Goal: Find specific page/section: Find specific page/section

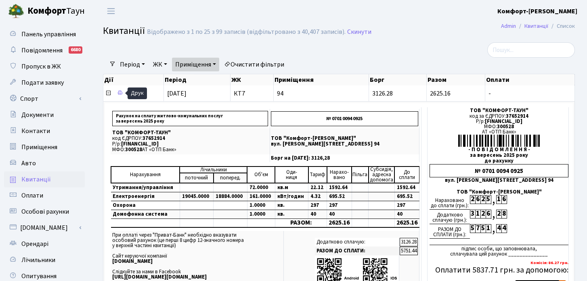
select select "25"
click at [111, 92] on span at bounding box center [109, 93] width 8 height 9
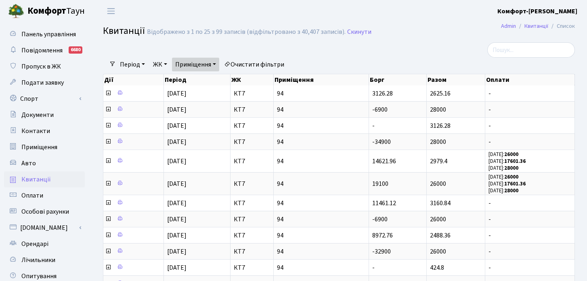
click at [162, 62] on link "ЖК" at bounding box center [160, 65] width 21 height 14
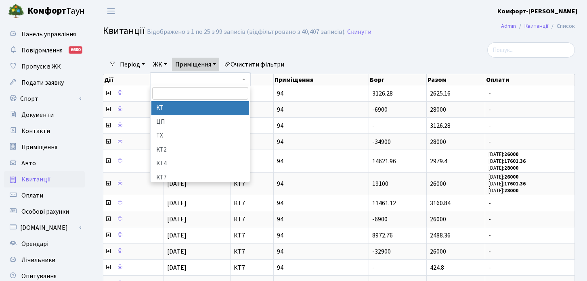
click at [199, 61] on link "Приміщення" at bounding box center [195, 65] width 47 height 14
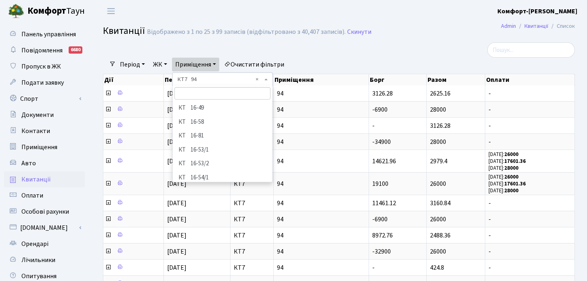
scroll to position [2659, 0]
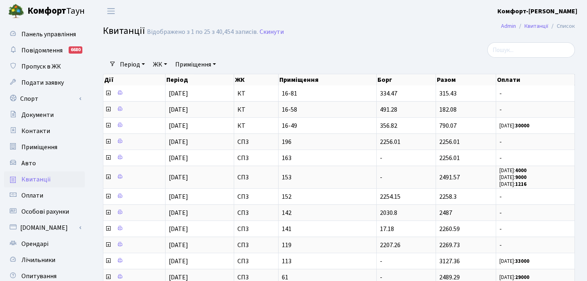
click at [213, 65] on link "Приміщення" at bounding box center [195, 65] width 47 height 14
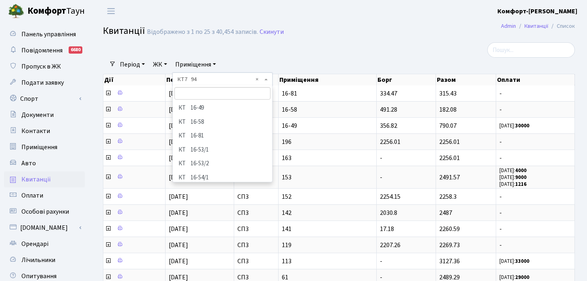
scroll to position [2673, 0]
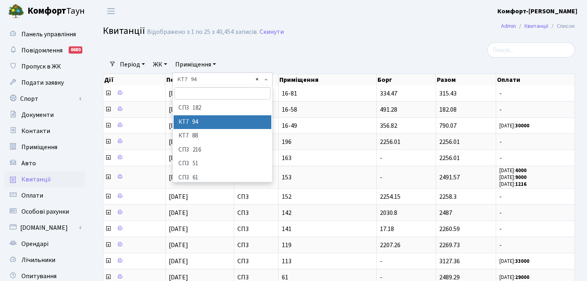
select select "18494"
click at [259, 79] on div "Фільтри Період 08.10.2025 - 08.10.2025 ЖК - КТ ЦП ТХ КТ2 КТ4 КТ7 СП3 СП2 КТ6 СП…" at bounding box center [339, 285] width 484 height 487
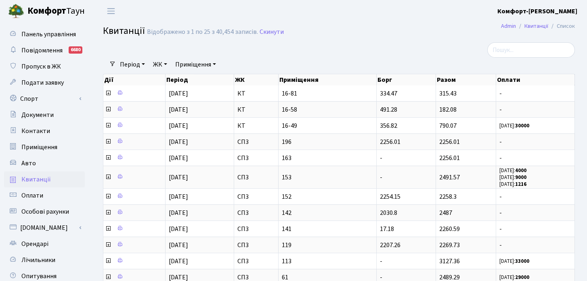
click at [195, 64] on link "Приміщення" at bounding box center [195, 65] width 47 height 14
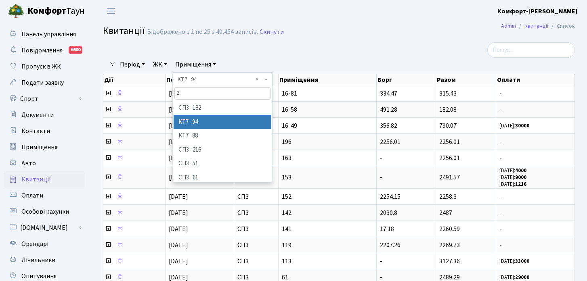
type input "24"
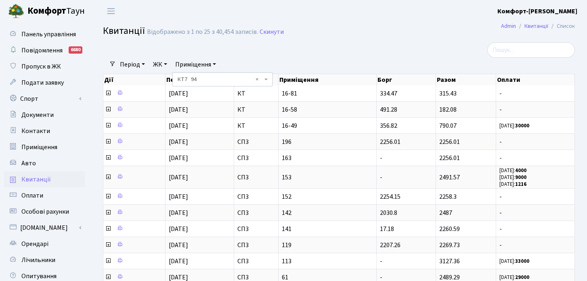
click at [291, 56] on div at bounding box center [258, 49] width 322 height 15
click at [268, 33] on link "Скинути" at bounding box center [271, 32] width 24 height 8
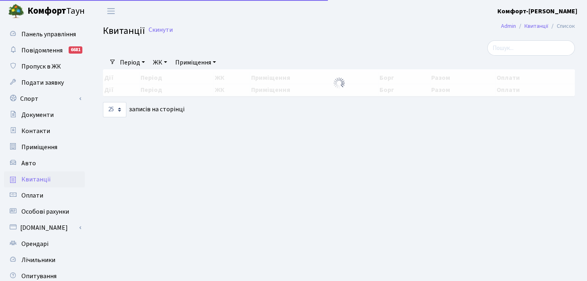
select select "25"
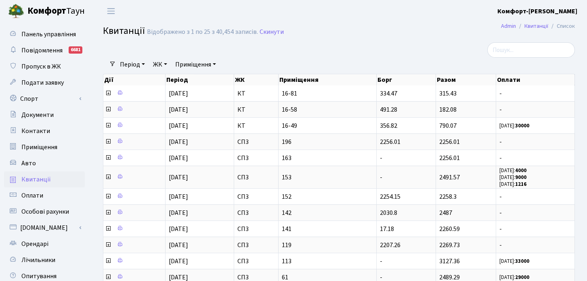
click at [207, 66] on link "Приміщення" at bounding box center [195, 65] width 47 height 14
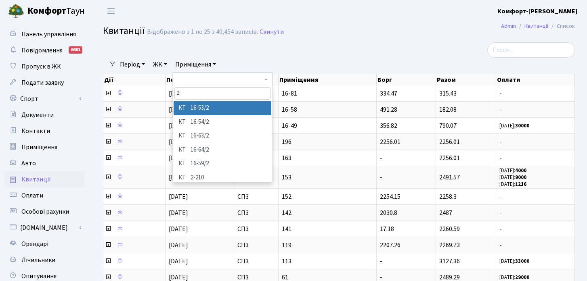
type input "24"
click at [227, 50] on div at bounding box center [258, 49] width 322 height 15
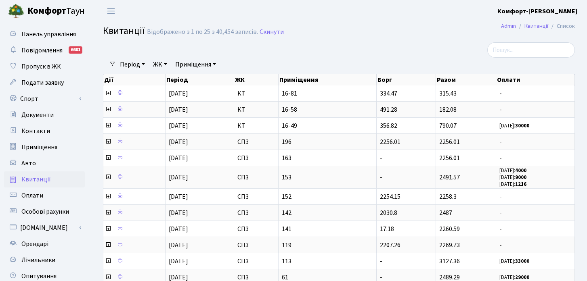
click at [161, 62] on link "ЖК" at bounding box center [160, 65] width 21 height 14
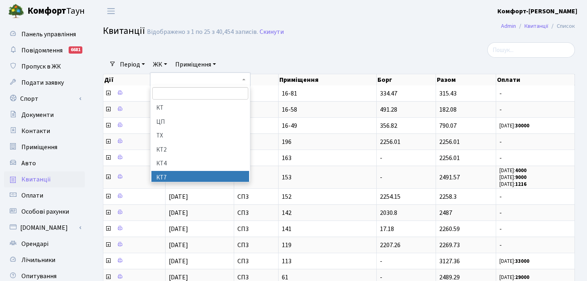
drag, startPoint x: 172, startPoint y: 110, endPoint x: 174, endPoint y: 178, distance: 67.4
click at [174, 178] on ul "КТ ЦП ТХ КТ2 КТ4 КТ7 СП3 СП2 КТ6 СП1 ВЛ1 СП ВЛ3 МП СП4 СП5" at bounding box center [200, 141] width 99 height 81
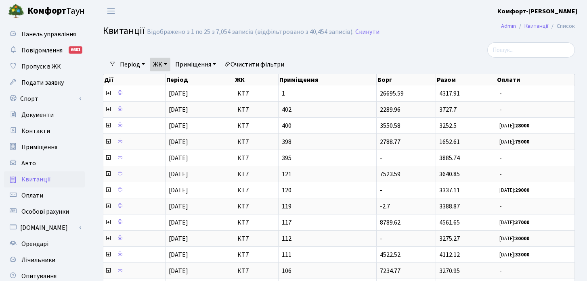
click at [208, 60] on link "Приміщення" at bounding box center [195, 65] width 47 height 14
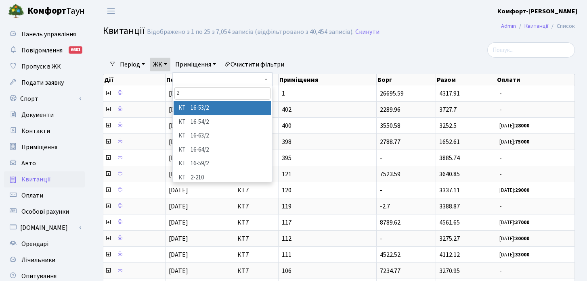
type input "24"
click at [261, 53] on div at bounding box center [258, 49] width 322 height 15
